Goal: Information Seeking & Learning: Learn about a topic

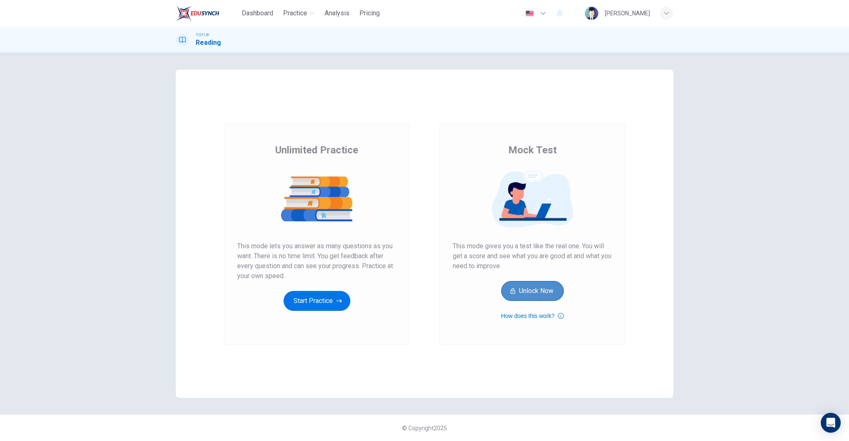
click at [520, 291] on button "Unlock Now" at bounding box center [532, 291] width 63 height 20
click at [317, 296] on button "Start Practice" at bounding box center [316, 301] width 67 height 20
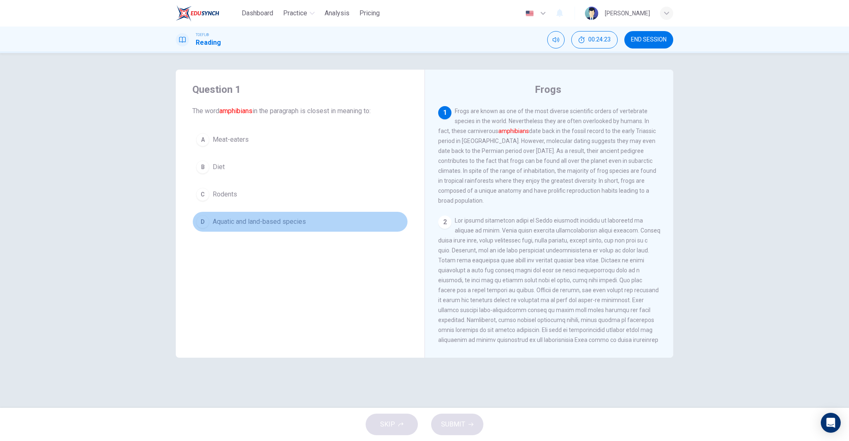
click at [211, 217] on button "D Aquatic and land-based species" at bounding box center [300, 221] width 216 height 21
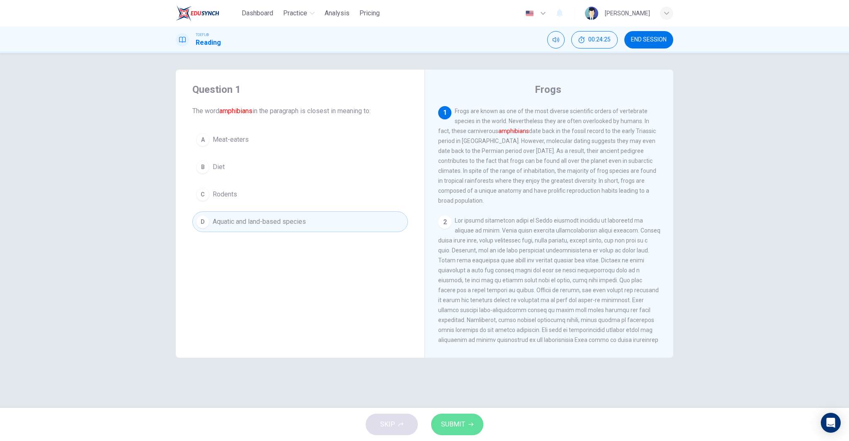
click at [480, 426] on button "SUBMIT" at bounding box center [457, 425] width 52 height 22
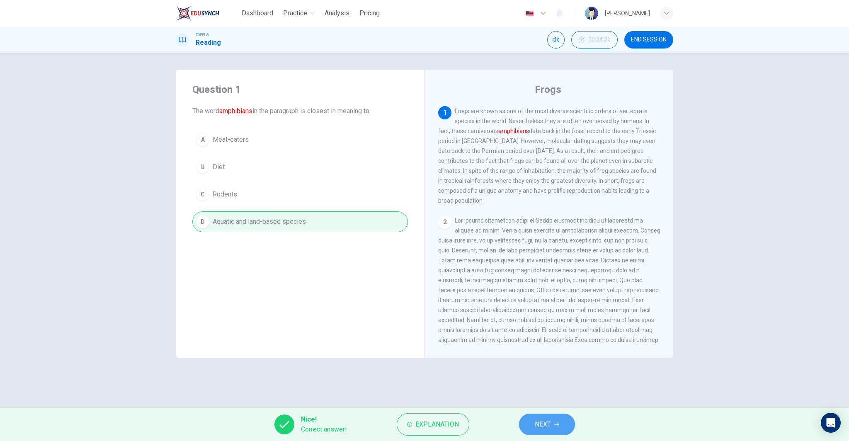
click at [559, 423] on icon "button" at bounding box center [556, 424] width 5 height 5
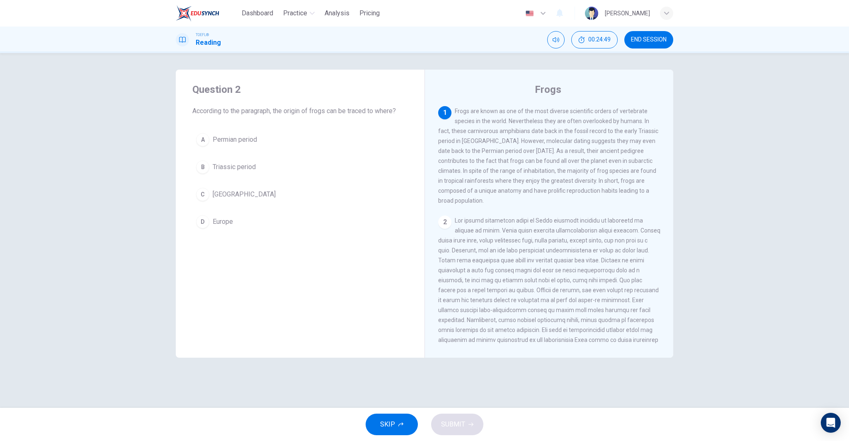
click at [216, 199] on span "Madagascar" at bounding box center [244, 194] width 63 height 10
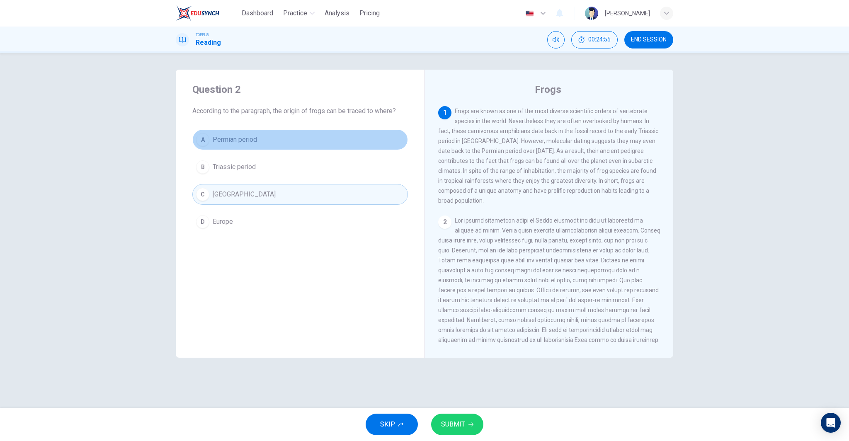
click at [270, 143] on button "A Permian period" at bounding box center [300, 139] width 216 height 21
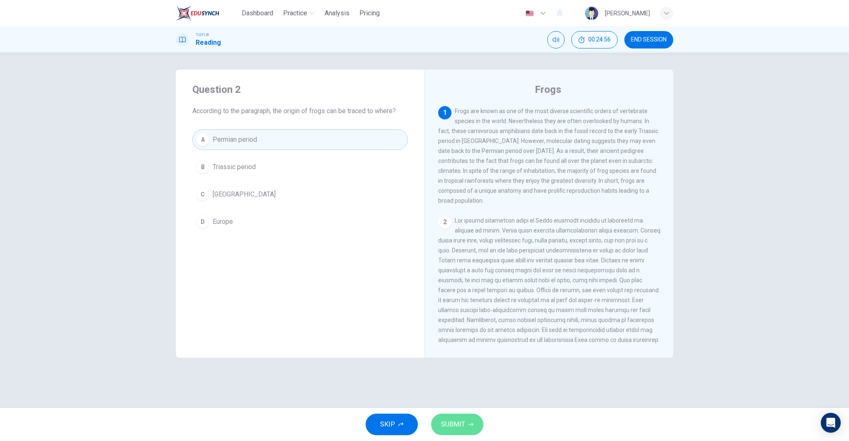
click at [463, 426] on span "SUBMIT" at bounding box center [453, 425] width 24 height 12
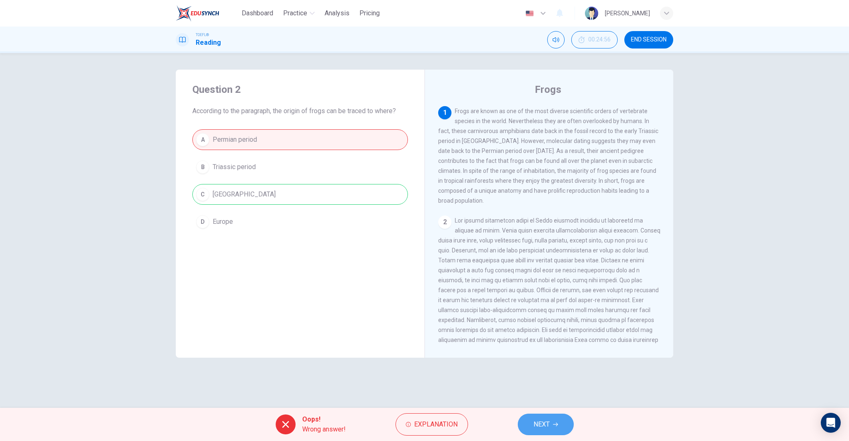
click at [556, 422] on icon "button" at bounding box center [555, 424] width 5 height 5
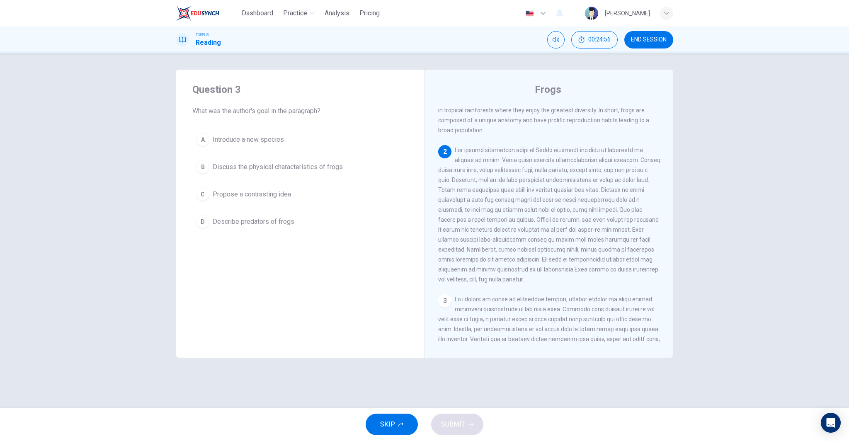
scroll to position [93, 0]
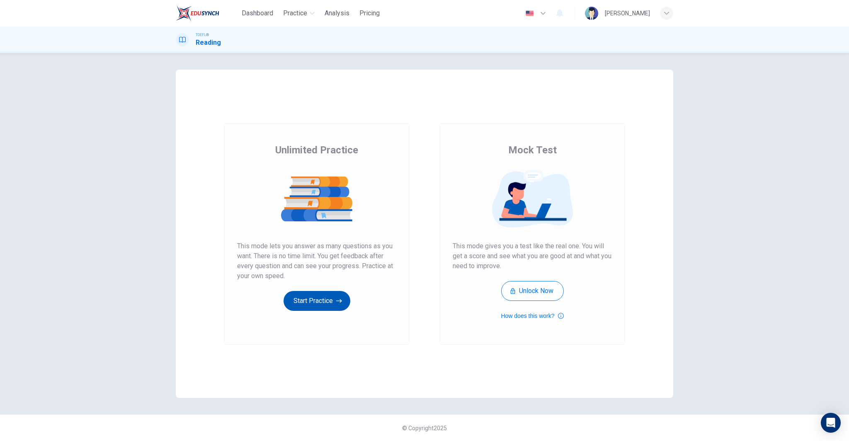
click at [316, 305] on button "Start Practice" at bounding box center [316, 301] width 67 height 20
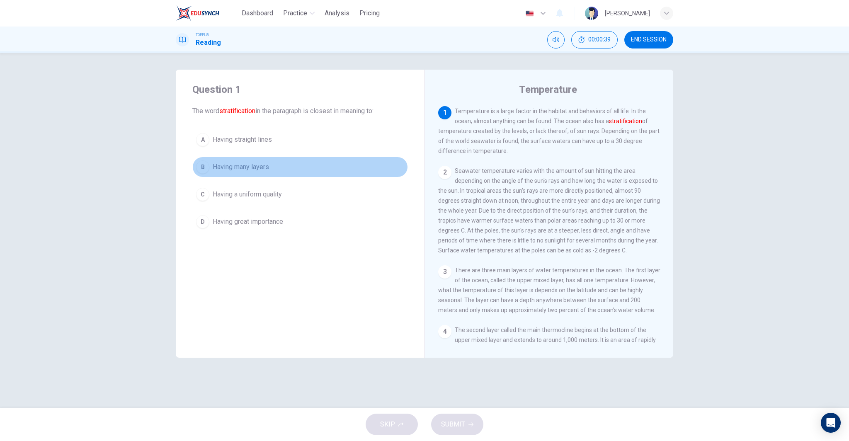
click at [274, 165] on button "B Having many layers" at bounding box center [300, 167] width 216 height 21
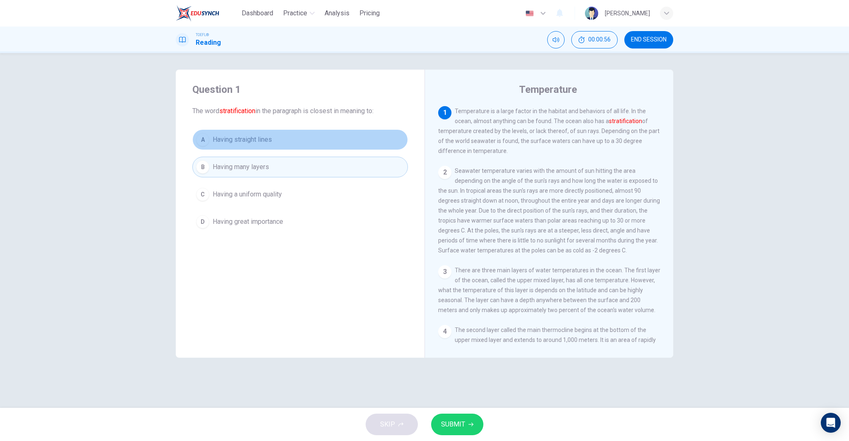
click at [295, 143] on button "A Having straight lines" at bounding box center [300, 139] width 216 height 21
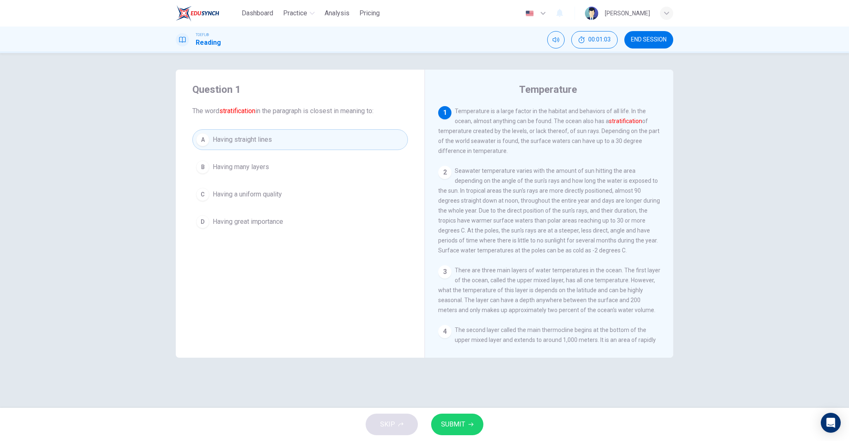
click at [305, 164] on button "B Having many layers" at bounding box center [300, 167] width 216 height 21
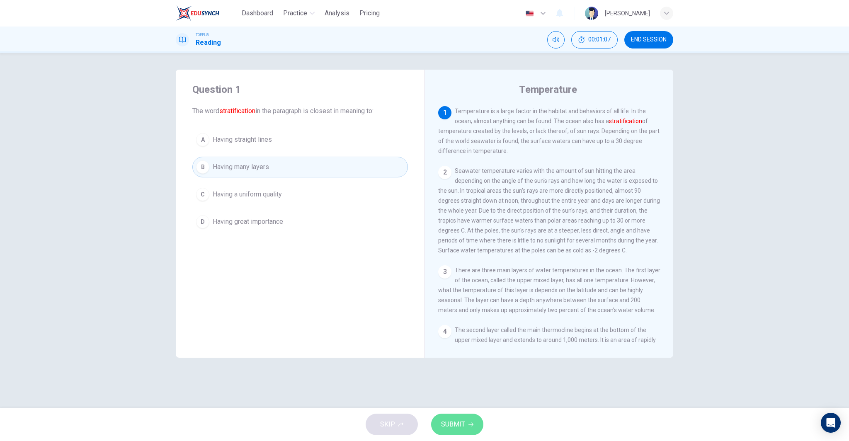
click at [470, 424] on icon "button" at bounding box center [470, 424] width 5 height 5
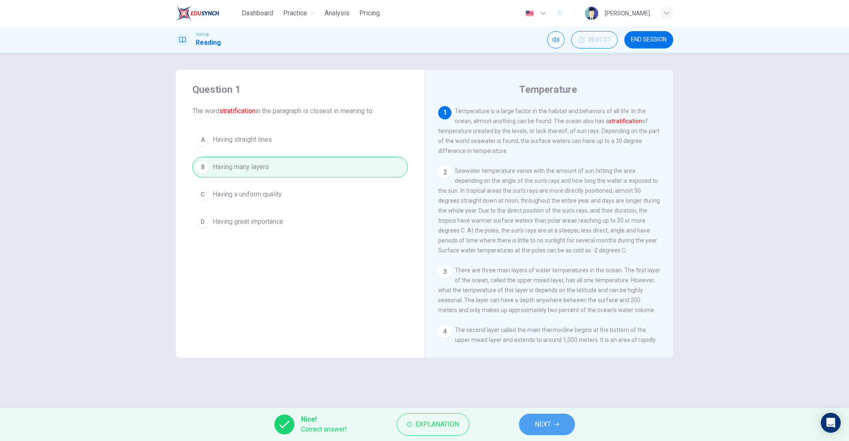
click at [553, 426] on button "NEXT" at bounding box center [547, 425] width 56 height 22
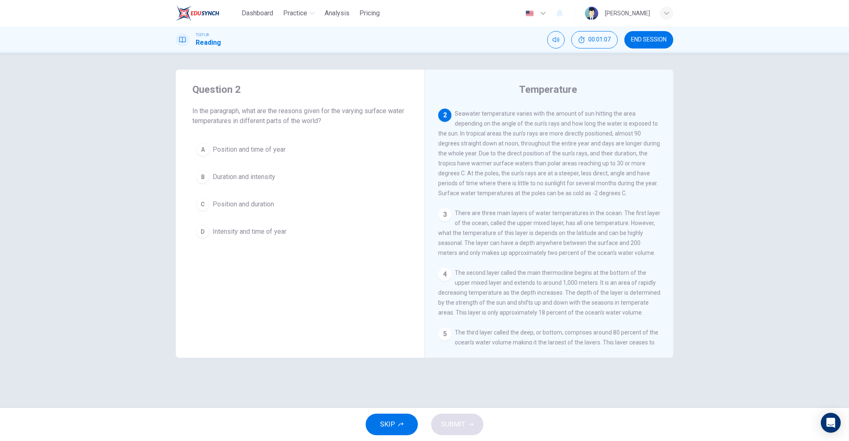
scroll to position [62, 0]
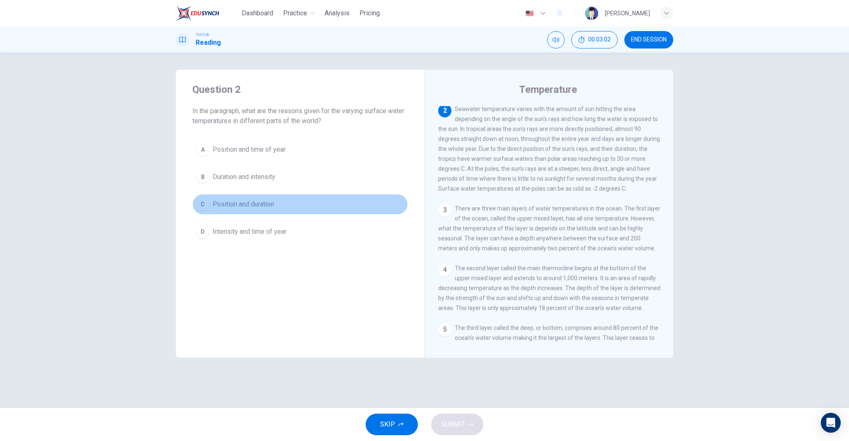
click at [276, 201] on button "C Position and duration" at bounding box center [300, 204] width 216 height 21
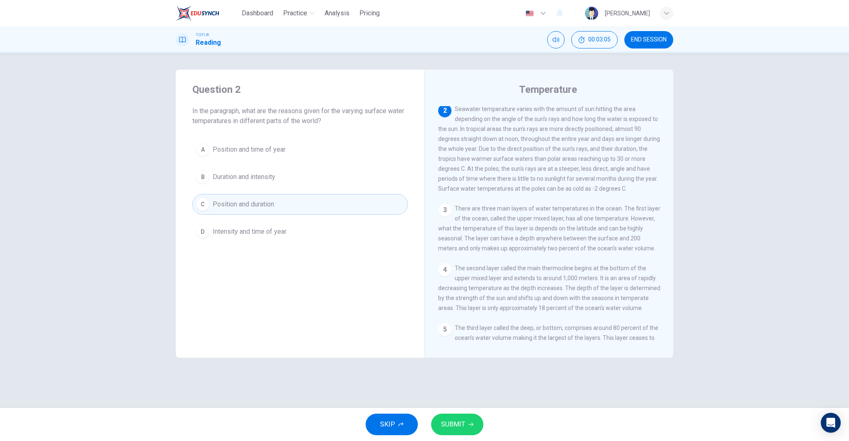
click at [448, 415] on button "SUBMIT" at bounding box center [457, 425] width 52 height 22
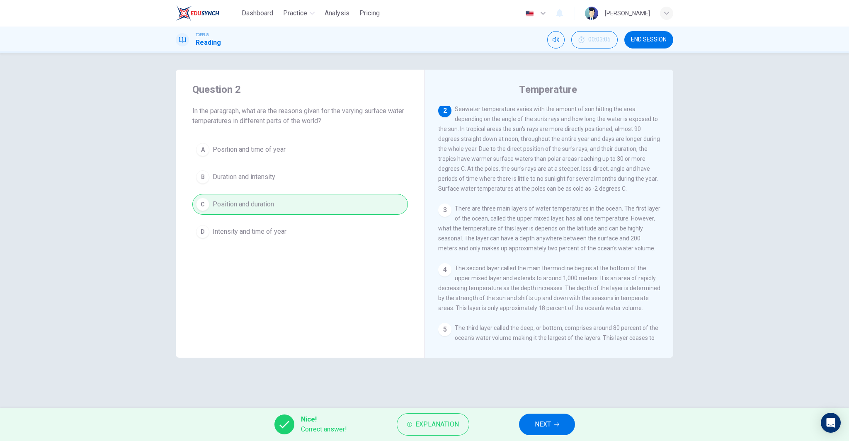
click at [544, 436] on div "Nice! Correct answer! Explanation NEXT" at bounding box center [424, 424] width 849 height 33
click at [543, 422] on span "NEXT" at bounding box center [543, 425] width 16 height 12
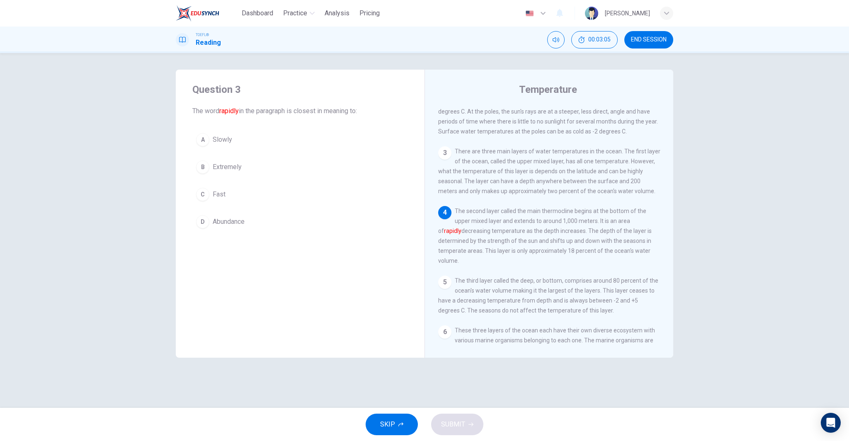
scroll to position [123, 0]
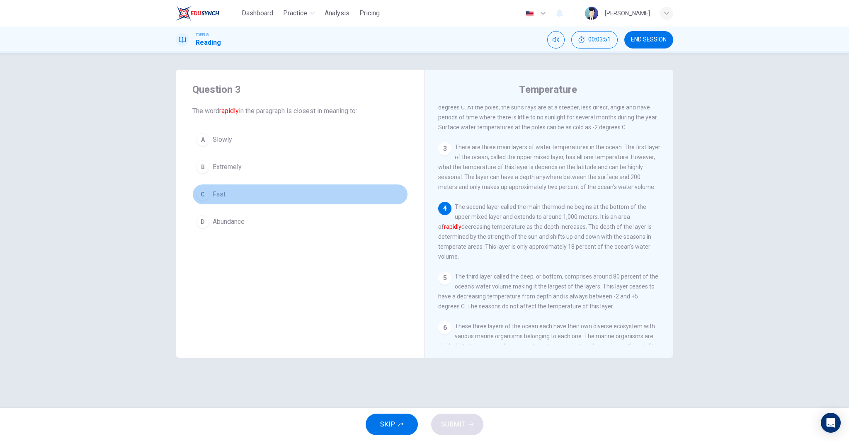
click at [266, 190] on button "C Fast" at bounding box center [300, 194] width 216 height 21
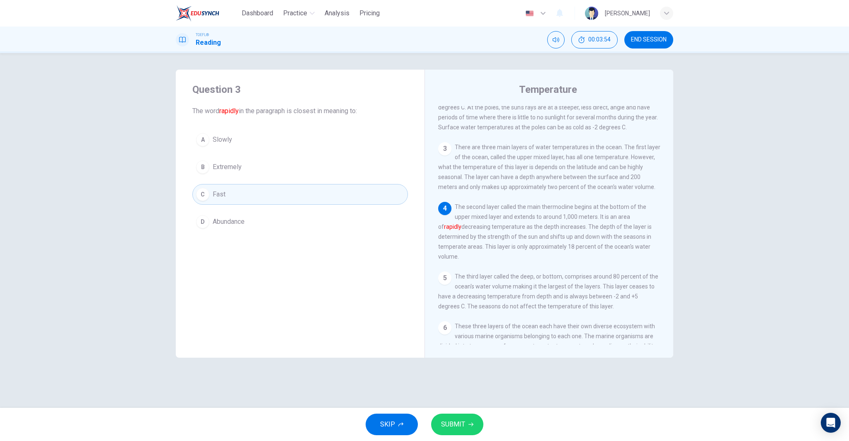
click at [458, 425] on span "SUBMIT" at bounding box center [453, 425] width 24 height 12
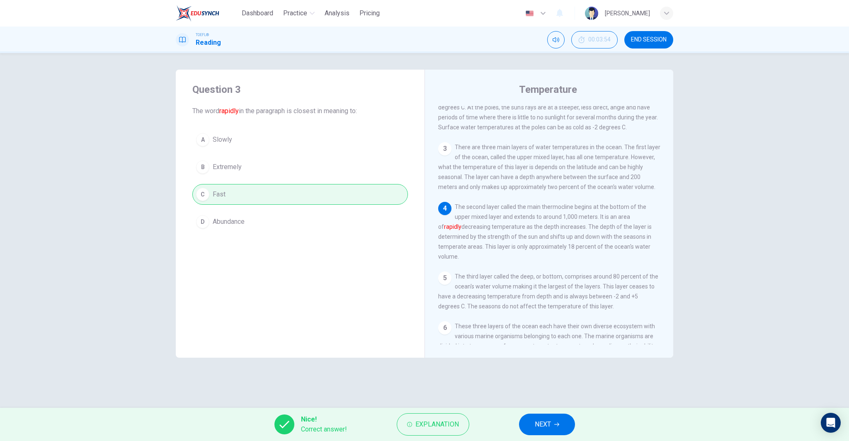
click at [539, 427] on span "NEXT" at bounding box center [543, 425] width 16 height 12
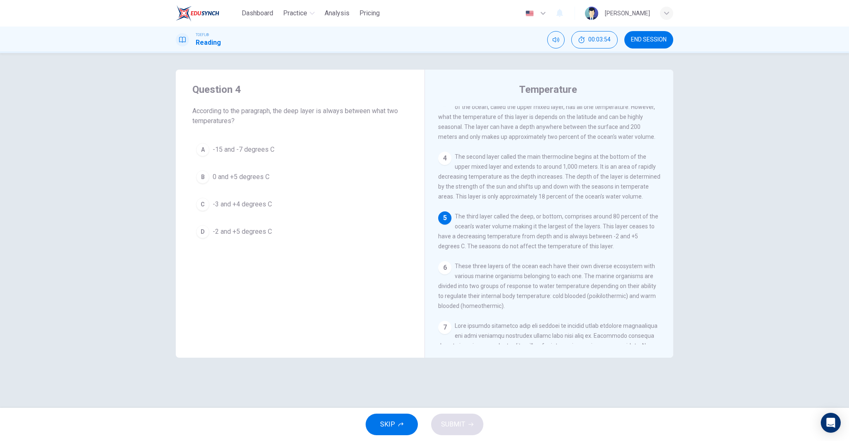
scroll to position [174, 0]
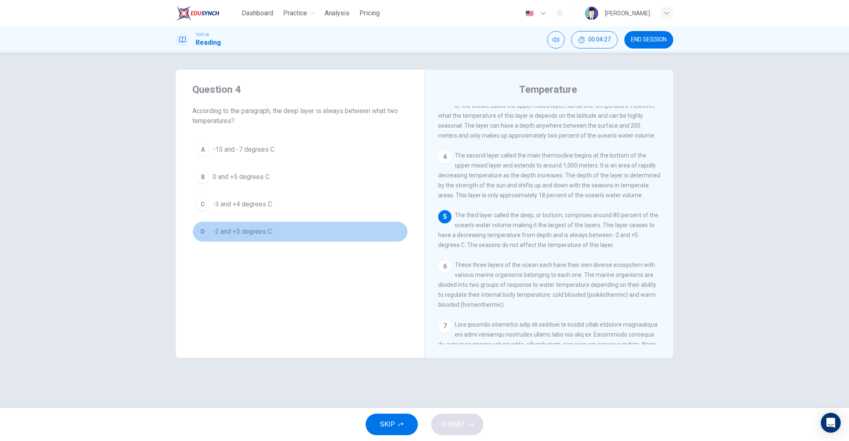
click at [274, 237] on button "D -2 and +5 degrees C" at bounding box center [300, 231] width 216 height 21
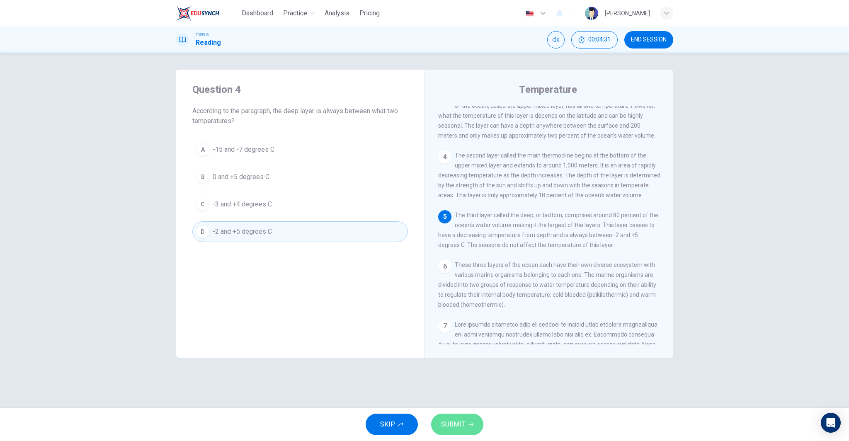
click at [460, 418] on button "SUBMIT" at bounding box center [457, 425] width 52 height 22
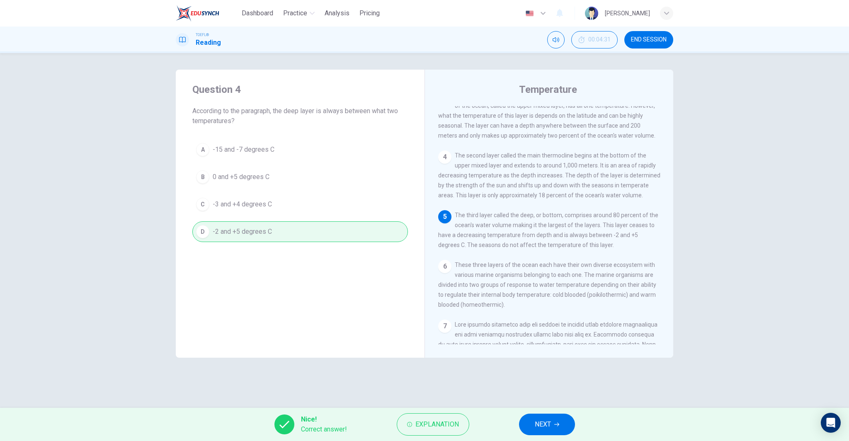
click at [541, 425] on span "NEXT" at bounding box center [543, 425] width 16 height 12
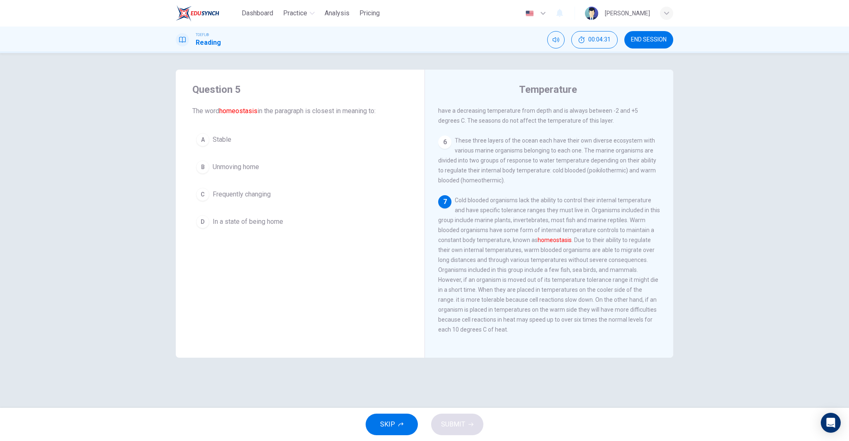
scroll to position [318, 0]
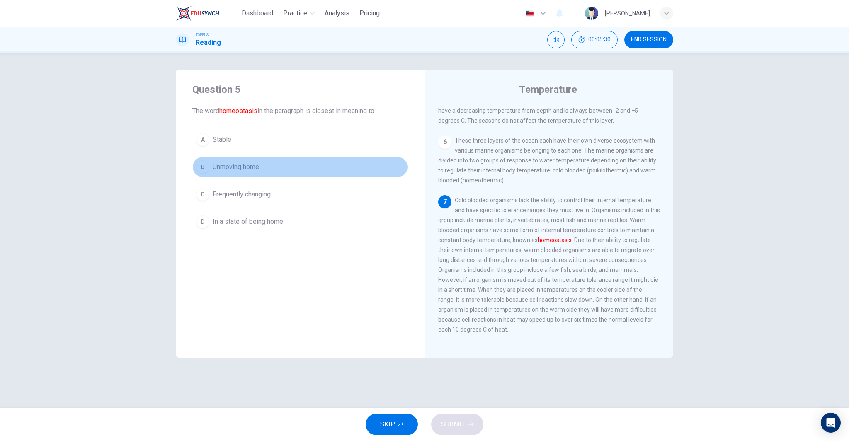
click at [288, 167] on button "B Unmoving home" at bounding box center [300, 167] width 216 height 21
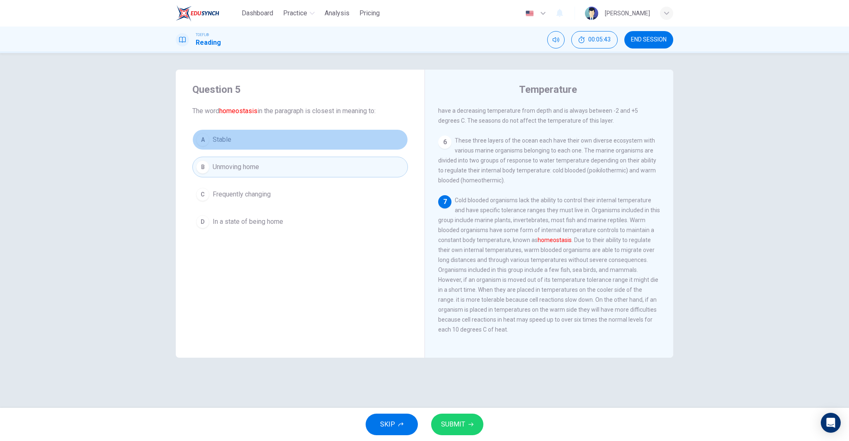
click at [235, 141] on button "A Stable" at bounding box center [300, 139] width 216 height 21
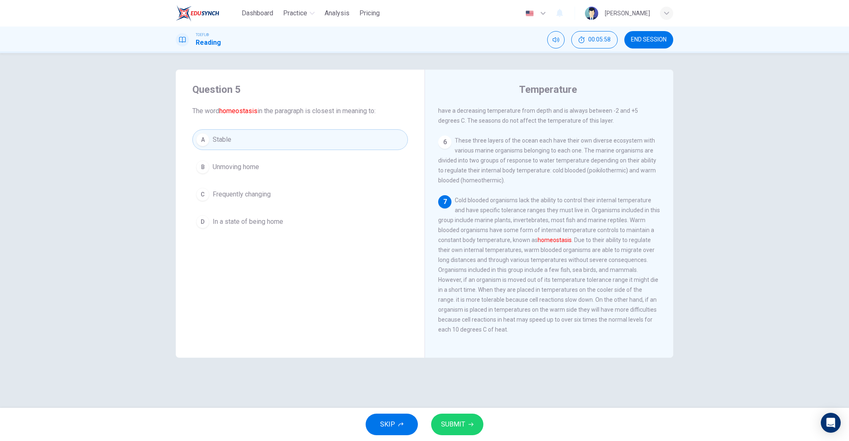
click at [445, 426] on span "SUBMIT" at bounding box center [453, 425] width 24 height 12
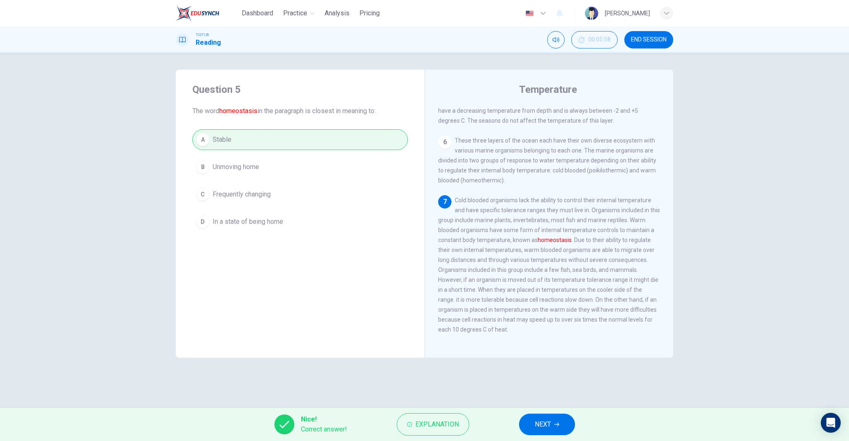
click at [562, 430] on button "NEXT" at bounding box center [547, 425] width 56 height 22
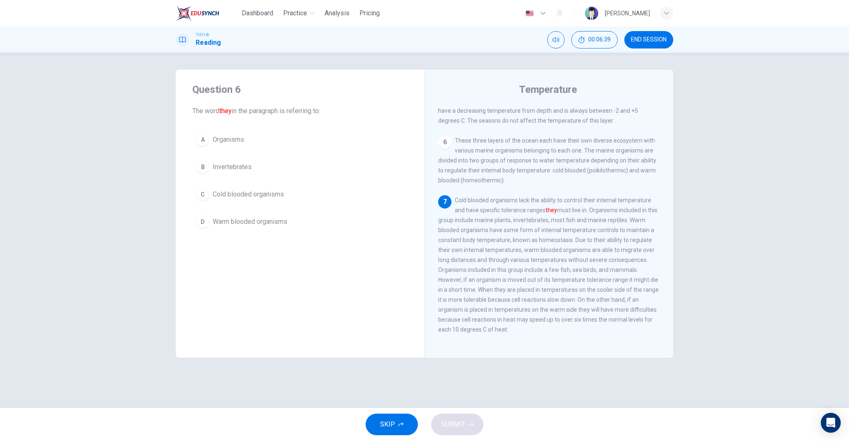
click at [236, 139] on span "Organisms" at bounding box center [228, 140] width 31 height 10
click at [449, 424] on span "SUBMIT" at bounding box center [453, 425] width 24 height 12
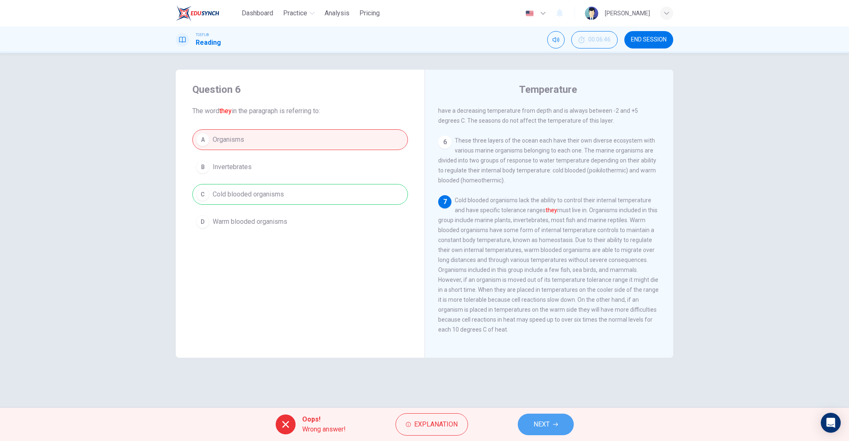
click at [547, 423] on span "NEXT" at bounding box center [541, 425] width 16 height 12
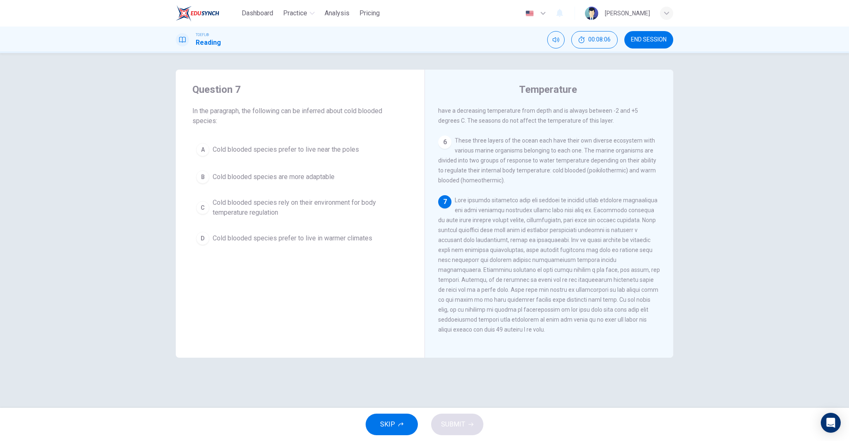
click at [295, 205] on span "Cold blooded species rely on their environment for body temperature regulation" at bounding box center [308, 208] width 191 height 20
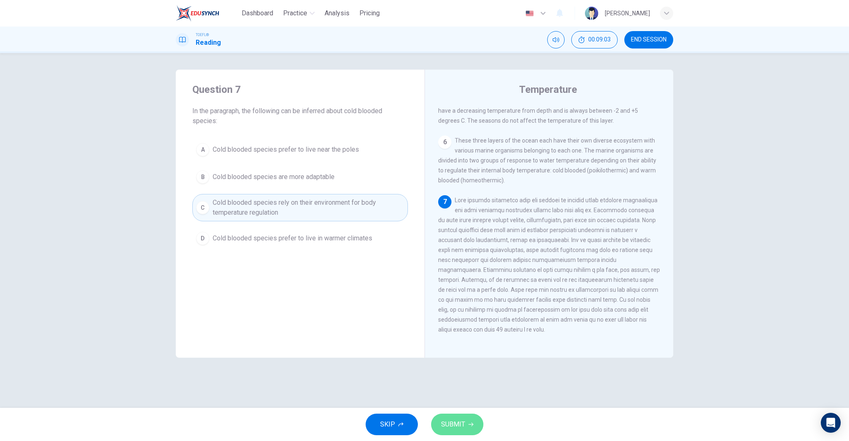
click at [460, 421] on span "SUBMIT" at bounding box center [453, 425] width 24 height 12
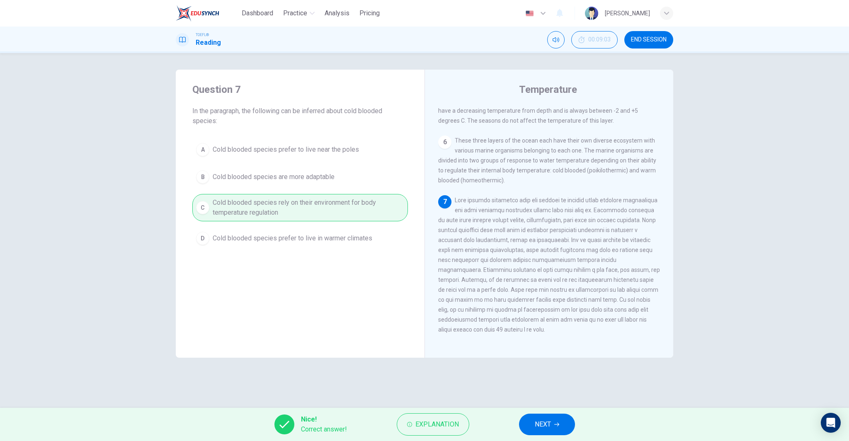
click at [549, 422] on span "NEXT" at bounding box center [543, 425] width 16 height 12
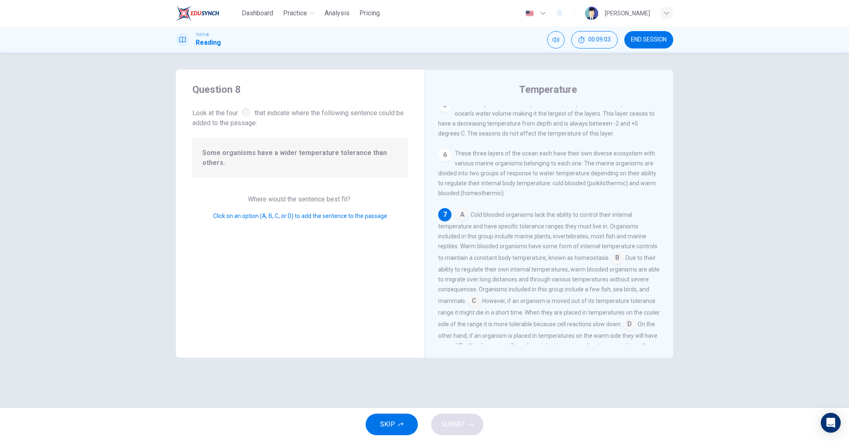
scroll to position [326, 0]
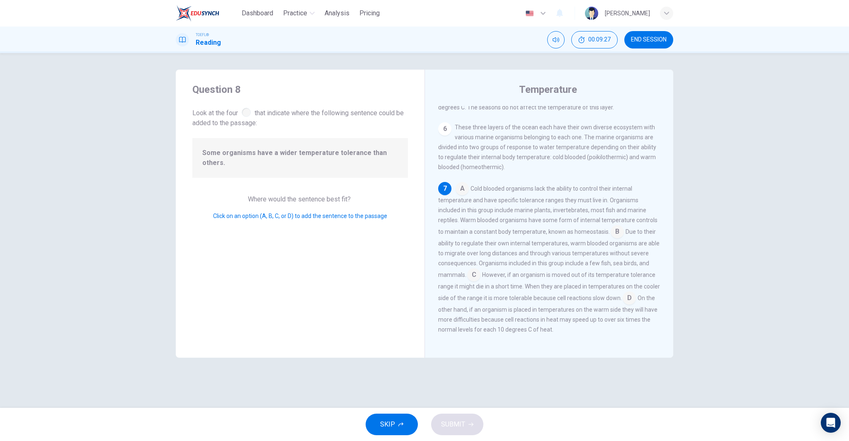
click at [623, 296] on input at bounding box center [629, 298] width 13 height 13
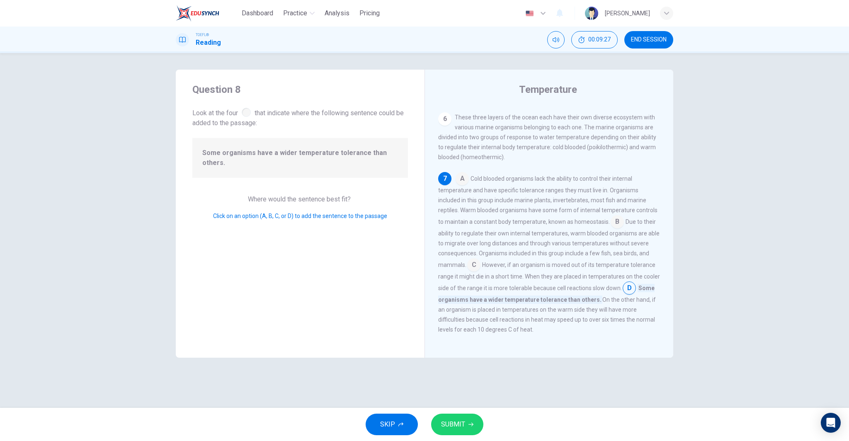
scroll to position [327, 0]
click at [463, 426] on span "SUBMIT" at bounding box center [453, 425] width 24 height 12
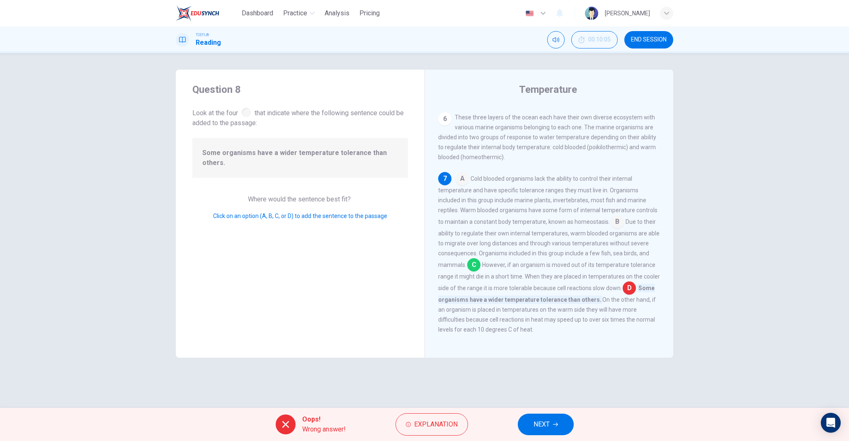
click at [526, 425] on button "NEXT" at bounding box center [546, 425] width 56 height 22
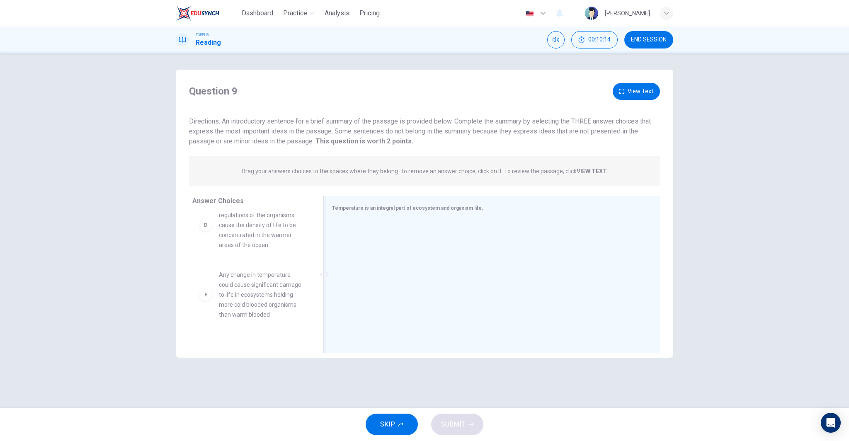
scroll to position [124, 0]
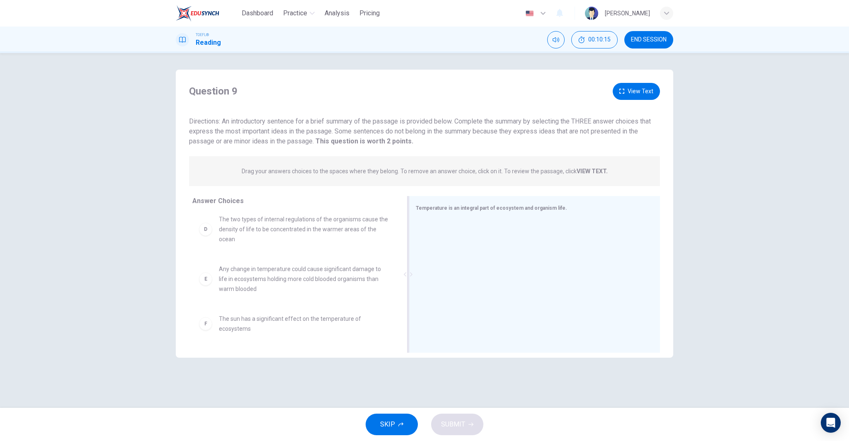
drag, startPoint x: 327, startPoint y: 278, endPoint x: 407, endPoint y: 279, distance: 80.0
click at [410, 279] on div at bounding box center [408, 274] width 10 height 157
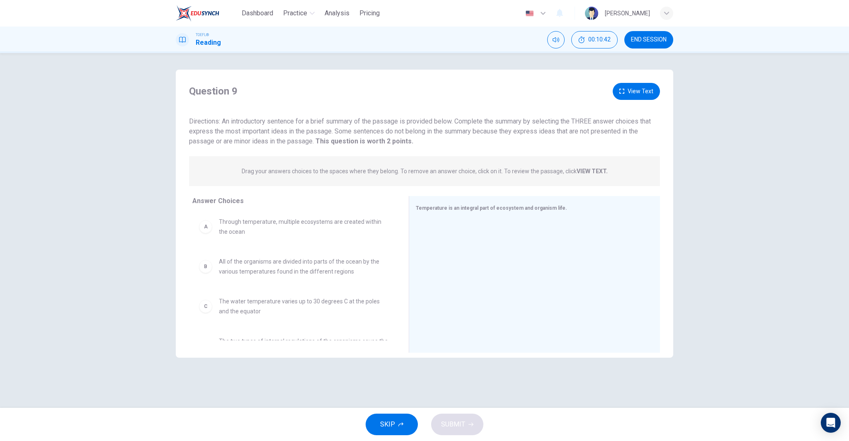
scroll to position [5, 0]
drag, startPoint x: 255, startPoint y: 266, endPoint x: 456, endPoint y: 264, distance: 201.0
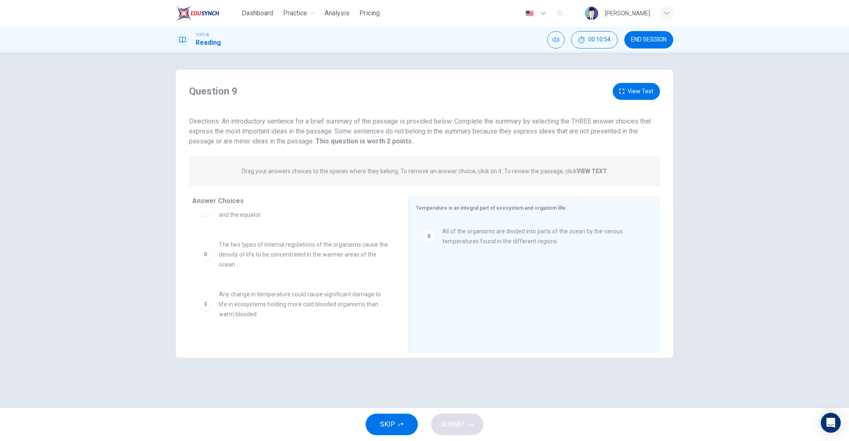
scroll to position [58, 0]
drag, startPoint x: 281, startPoint y: 254, endPoint x: 531, endPoint y: 273, distance: 249.9
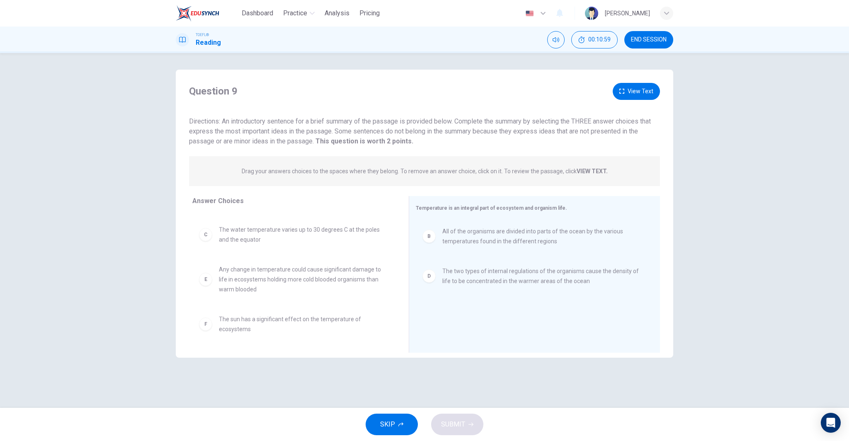
scroll to position [35, 0]
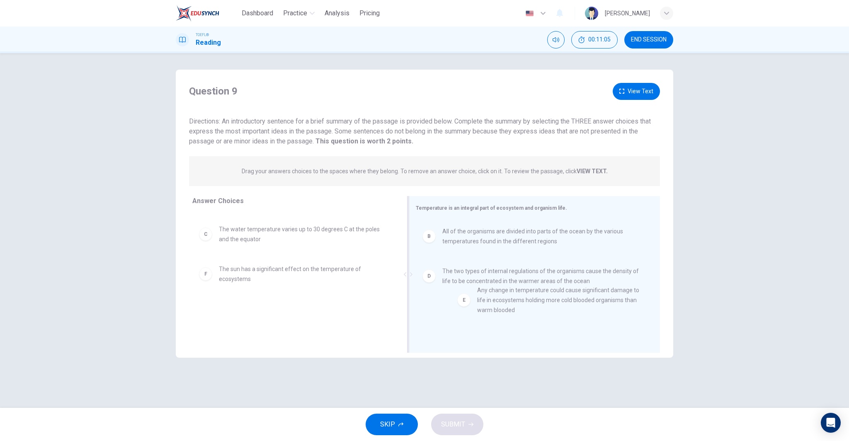
drag, startPoint x: 298, startPoint y: 279, endPoint x: 573, endPoint y: 301, distance: 275.7
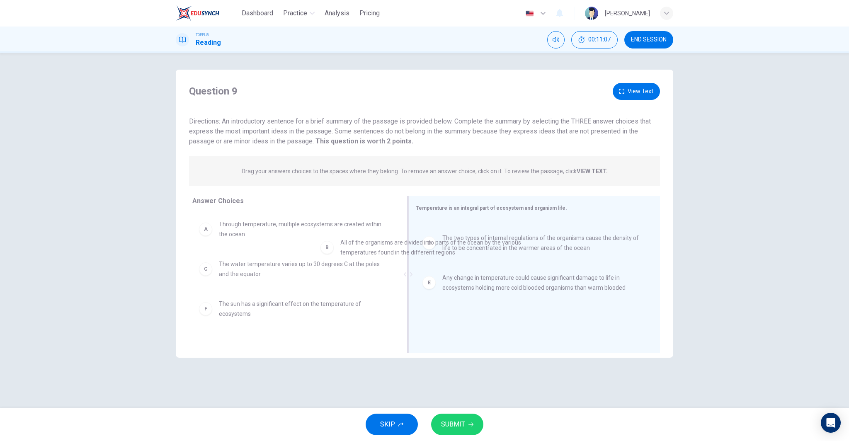
drag, startPoint x: 436, startPoint y: 231, endPoint x: 265, endPoint y: 242, distance: 171.1
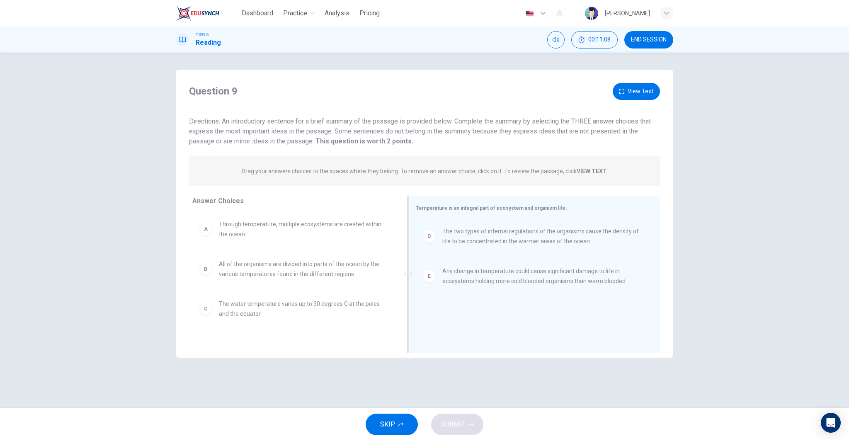
scroll to position [0, 0]
drag, startPoint x: 283, startPoint y: 311, endPoint x: 531, endPoint y: 293, distance: 248.1
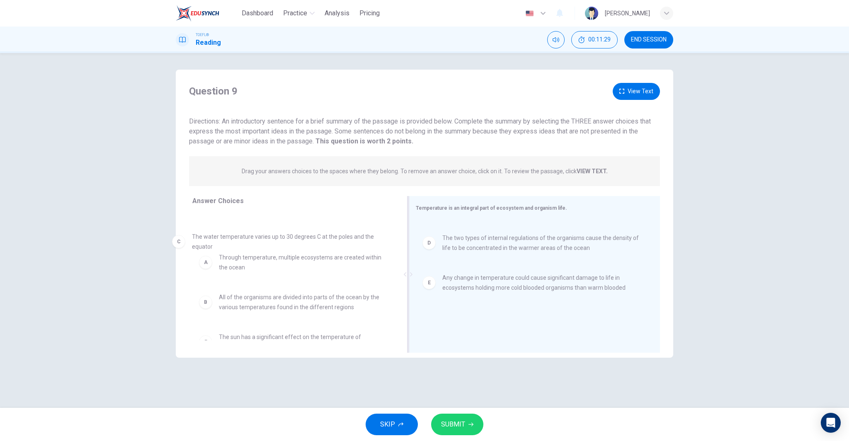
drag, startPoint x: 486, startPoint y: 237, endPoint x: 202, endPoint y: 258, distance: 284.3
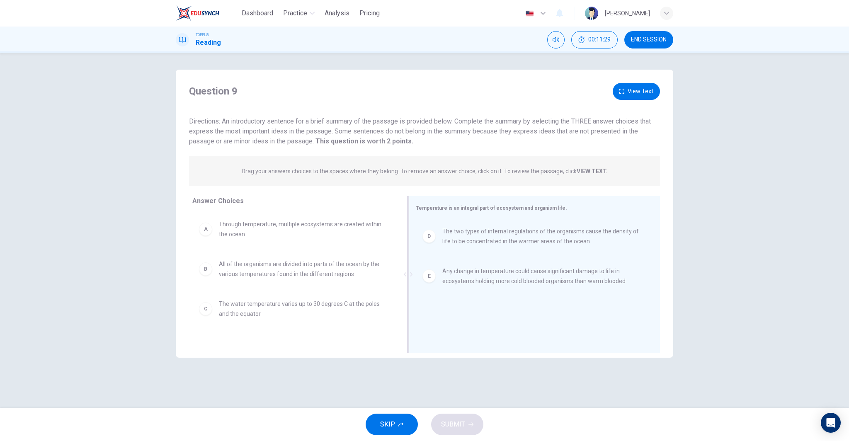
scroll to position [25, 0]
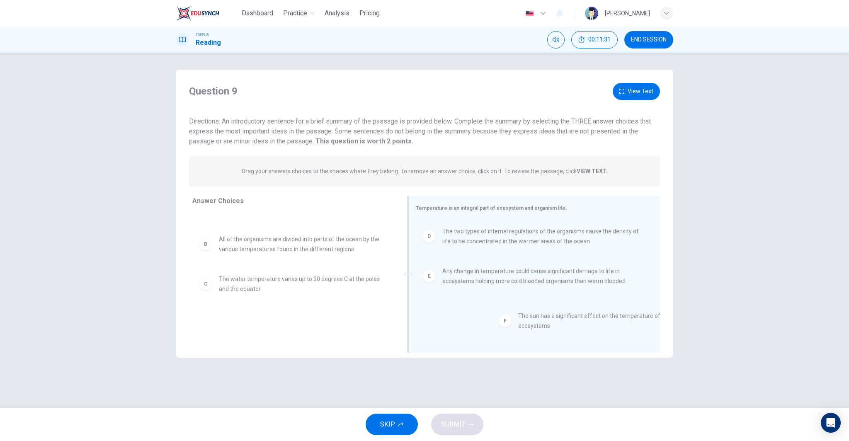
drag, startPoint x: 258, startPoint y: 323, endPoint x: 562, endPoint y: 319, distance: 303.4
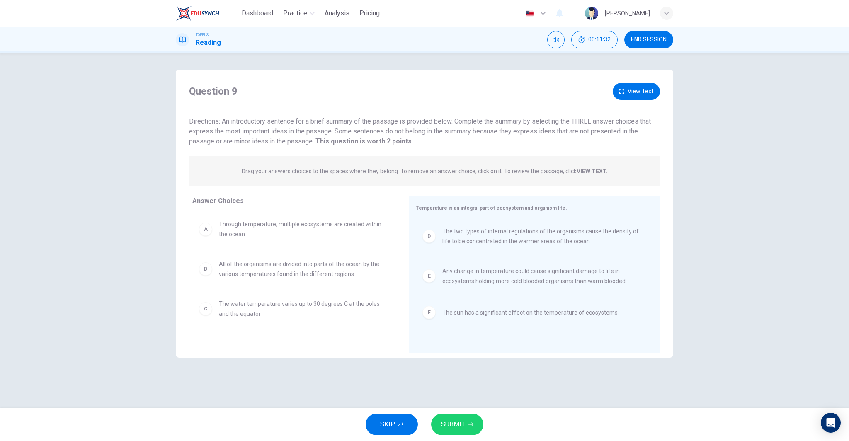
scroll to position [0, 0]
click at [458, 427] on span "SUBMIT" at bounding box center [453, 425] width 24 height 12
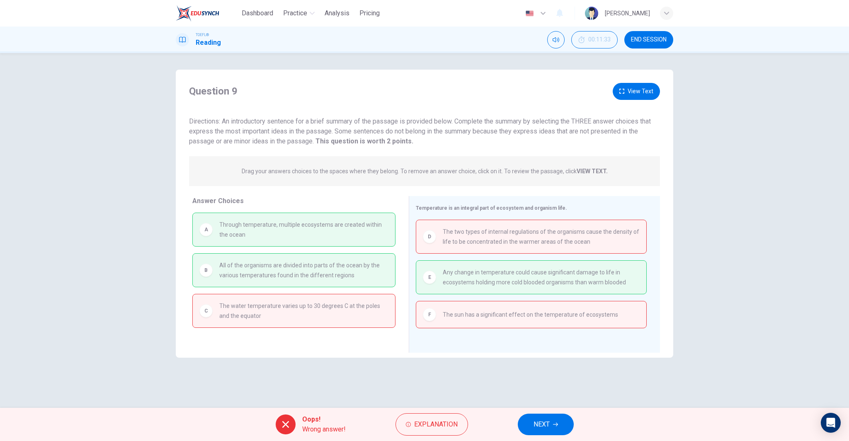
click at [380, 363] on div "Question 9 View Text Directions: An introductory sentence for a brief summary o…" at bounding box center [424, 231] width 524 height 322
click at [541, 424] on span "NEXT" at bounding box center [541, 425] width 16 height 12
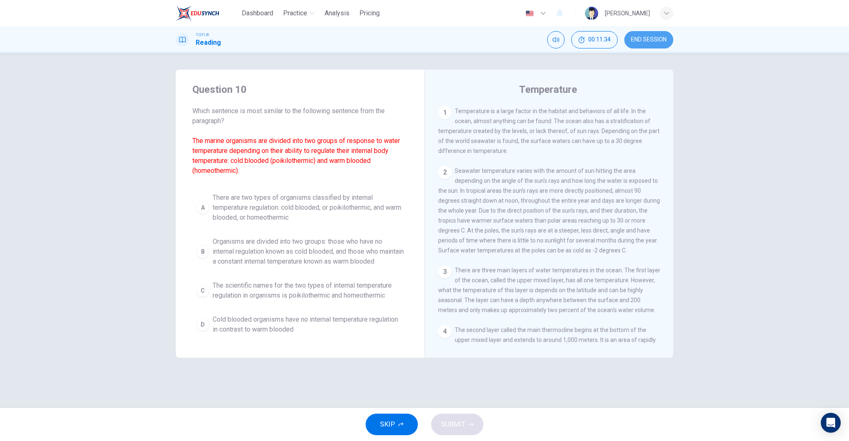
click at [635, 37] on span "END SESSION" at bounding box center [649, 39] width 36 height 7
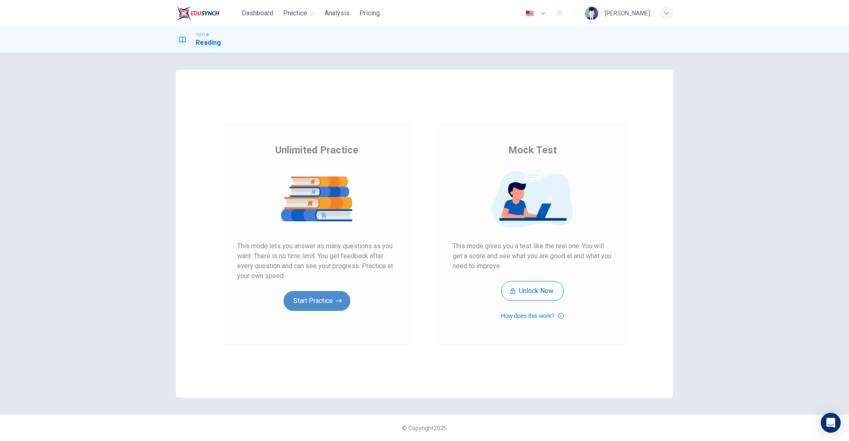
click at [338, 303] on icon "button" at bounding box center [339, 301] width 6 height 8
